Goal: Information Seeking & Learning: Learn about a topic

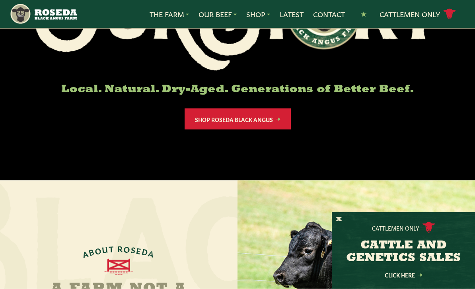
scroll to position [151, 0]
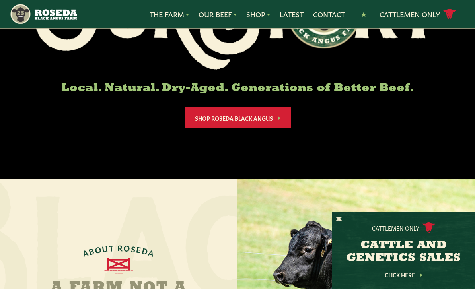
click at [337, 224] on button "X" at bounding box center [339, 219] width 6 height 8
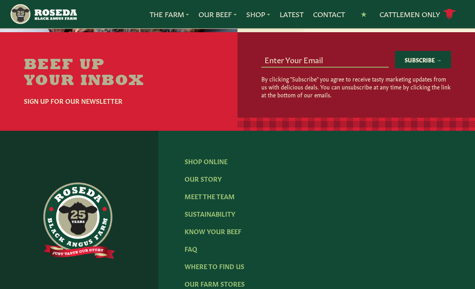
scroll to position [1106, 0]
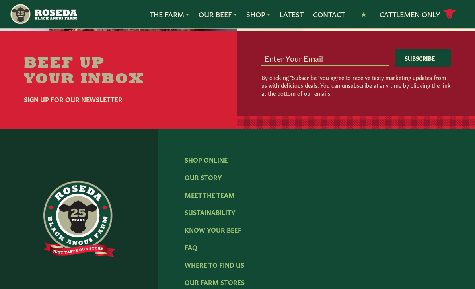
click at [59, 162] on div at bounding box center [78, 219] width 105 height 148
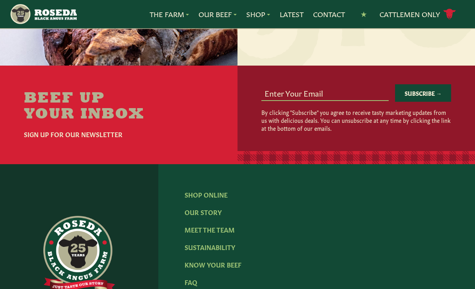
scroll to position [1071, 0]
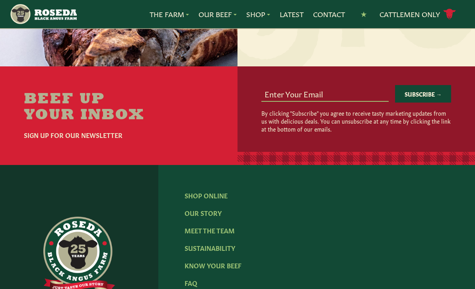
click at [275, 88] on input "email" at bounding box center [325, 93] width 128 height 15
type input "[EMAIL_ADDRESS][DOMAIN_NAME]"
click at [410, 85] on button "Subscribe →" at bounding box center [423, 93] width 56 height 17
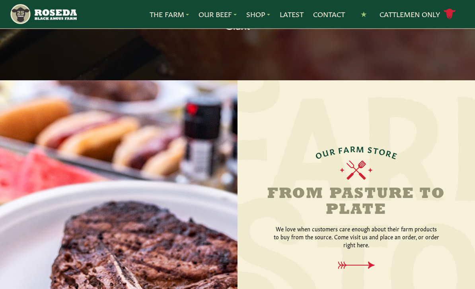
scroll to position [791, 0]
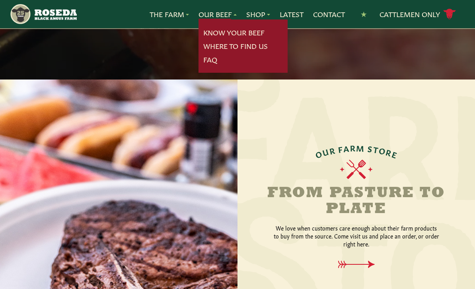
click at [207, 32] on link "Know Your Beef" at bounding box center [233, 32] width 61 height 10
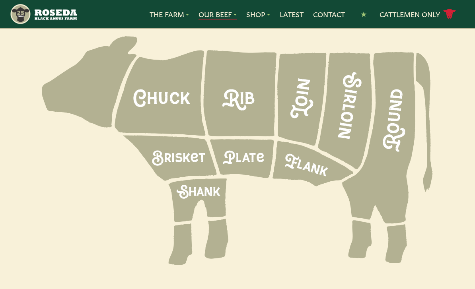
scroll to position [1060, 0]
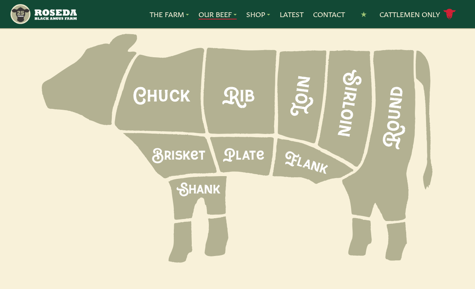
click at [169, 133] on icon at bounding box center [169, 155] width 93 height 45
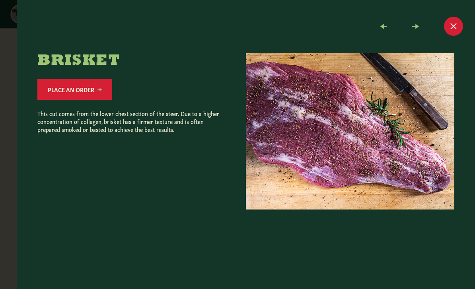
click at [451, 21] on span "Close modal" at bounding box center [453, 26] width 19 height 19
click at [448, 29] on span "Close modal" at bounding box center [453, 26] width 19 height 19
click at [450, 28] on span "Close modal" at bounding box center [453, 26] width 19 height 19
click at [451, 23] on span "Close modal" at bounding box center [453, 26] width 19 height 19
click at [450, 26] on span "Close modal" at bounding box center [453, 26] width 19 height 19
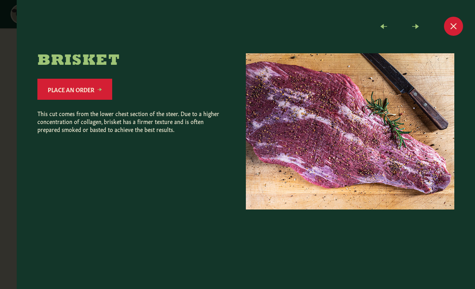
click at [446, 30] on span "Close modal" at bounding box center [453, 26] width 19 height 19
click at [444, 30] on span "Close modal" at bounding box center [453, 26] width 19 height 19
click at [450, 27] on span "Close modal" at bounding box center [453, 26] width 19 height 19
click at [449, 25] on span "Close modal" at bounding box center [453, 26] width 19 height 19
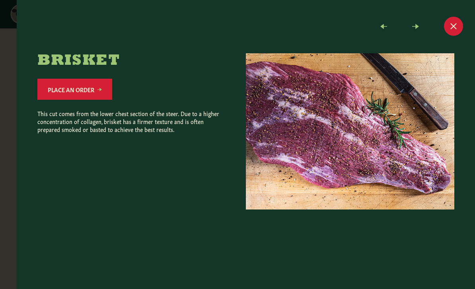
click at [450, 27] on span "Close modal" at bounding box center [453, 26] width 19 height 19
click at [380, 25] on span at bounding box center [383, 26] width 19 height 19
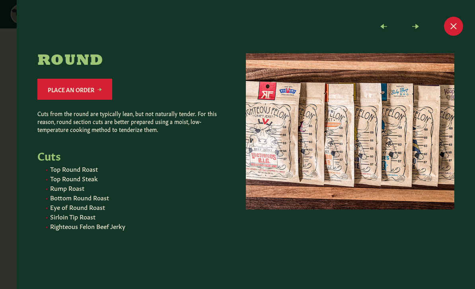
click at [448, 24] on span "Close modal" at bounding box center [453, 26] width 19 height 19
click at [381, 26] on span at bounding box center [383, 26] width 19 height 19
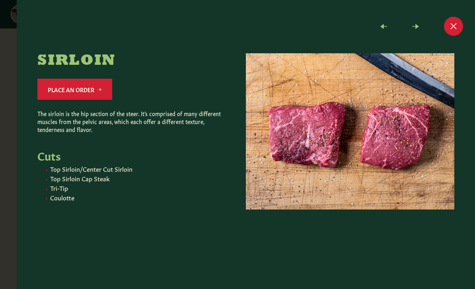
click at [378, 17] on span at bounding box center [383, 26] width 19 height 19
click at [375, 22] on span at bounding box center [383, 26] width 19 height 19
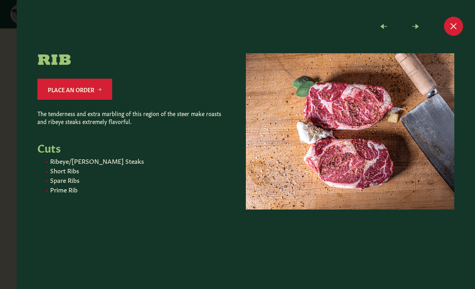
click at [376, 23] on span at bounding box center [383, 26] width 19 height 19
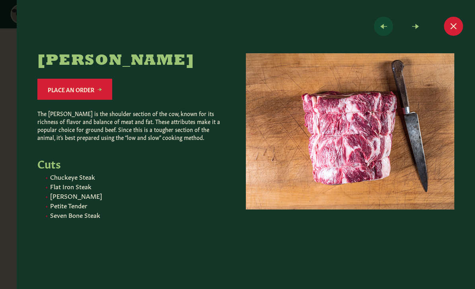
click at [376, 26] on span at bounding box center [383, 26] width 19 height 19
click at [374, 26] on span at bounding box center [383, 26] width 19 height 19
click at [450, 26] on span "Close modal" at bounding box center [453, 26] width 19 height 19
click at [382, 30] on span at bounding box center [383, 26] width 19 height 19
click at [378, 28] on span at bounding box center [383, 26] width 19 height 19
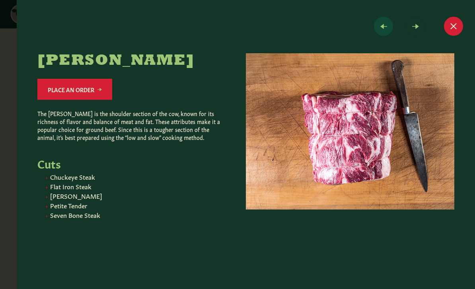
click at [374, 25] on span at bounding box center [383, 26] width 19 height 19
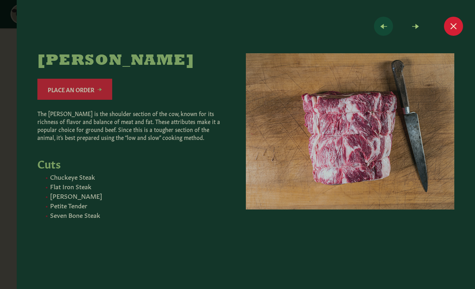
click at [384, 29] on span at bounding box center [383, 26] width 19 height 19
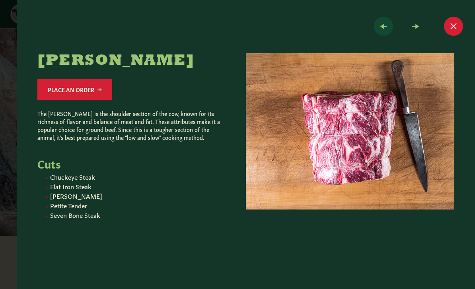
scroll to position [723, 0]
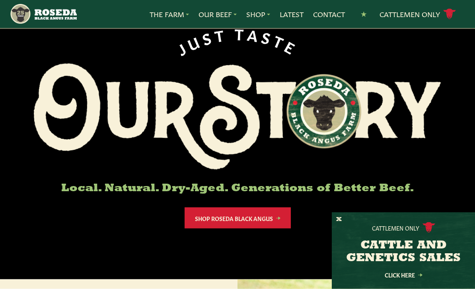
scroll to position [65, 0]
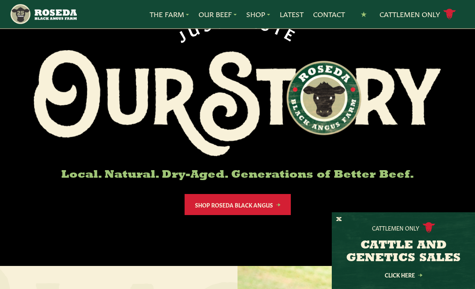
click at [341, 224] on button "X" at bounding box center [339, 219] width 6 height 8
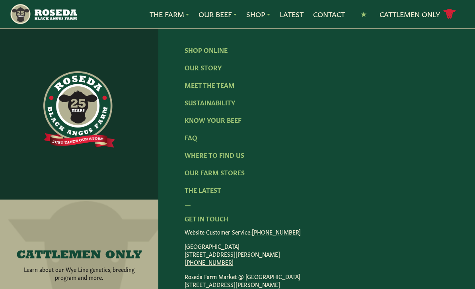
scroll to position [1218, 0]
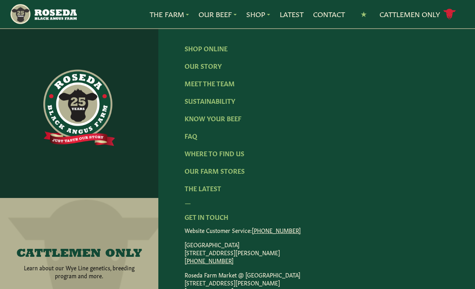
click at [190, 167] on link "Our Farm Stores" at bounding box center [214, 170] width 60 height 9
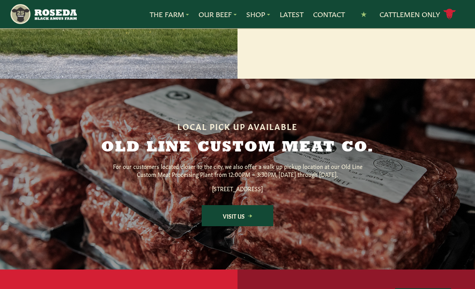
scroll to position [952, 0]
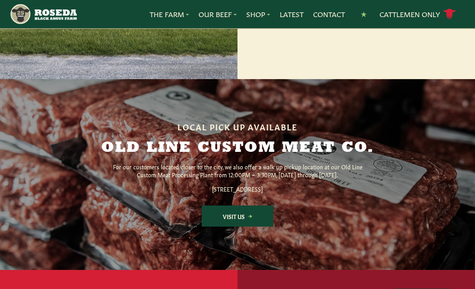
click at [229, 227] on link "Visit Us" at bounding box center [238, 215] width 72 height 21
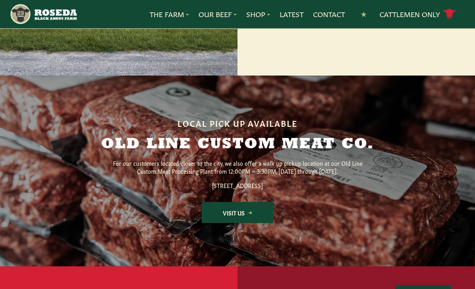
scroll to position [955, 0]
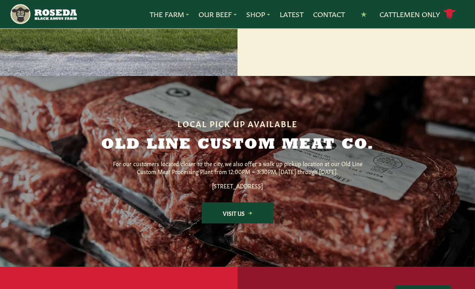
click at [210, 223] on link "Visit Us" at bounding box center [238, 212] width 72 height 21
